Goal: Navigation & Orientation: Find specific page/section

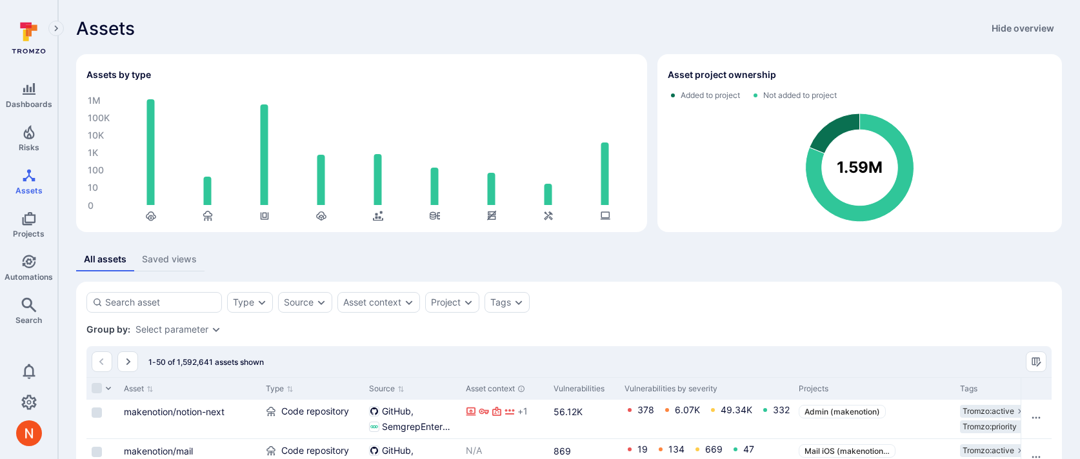
scroll to position [166, 0]
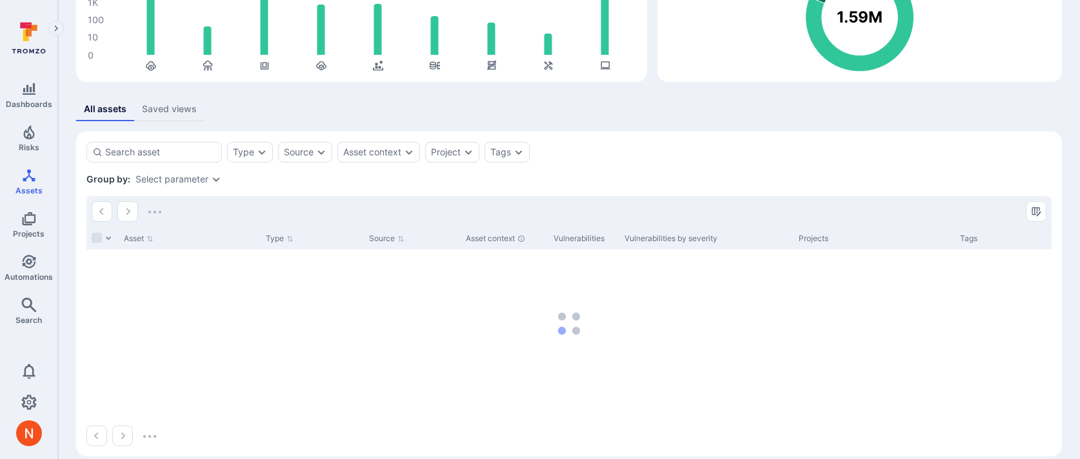
scroll to position [166, 0]
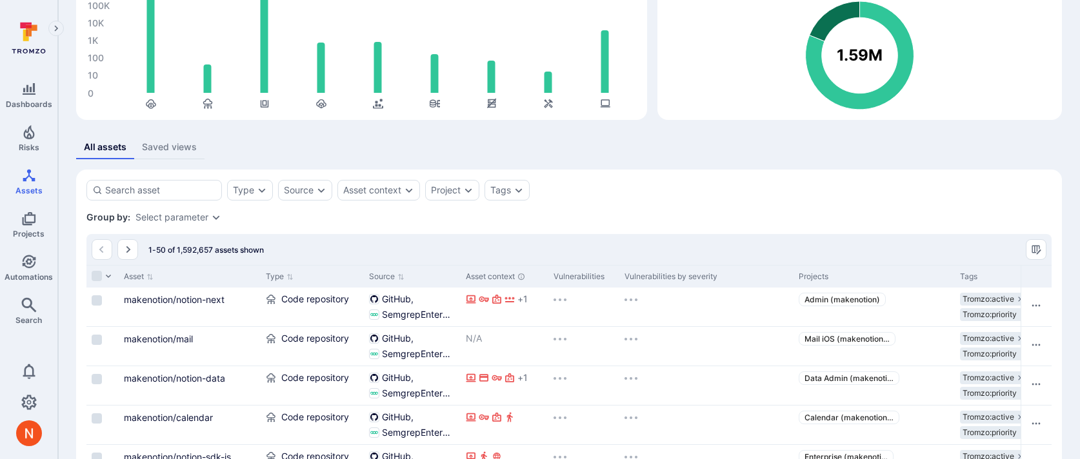
scroll to position [121, 0]
